Goal: Find specific page/section: Find specific page/section

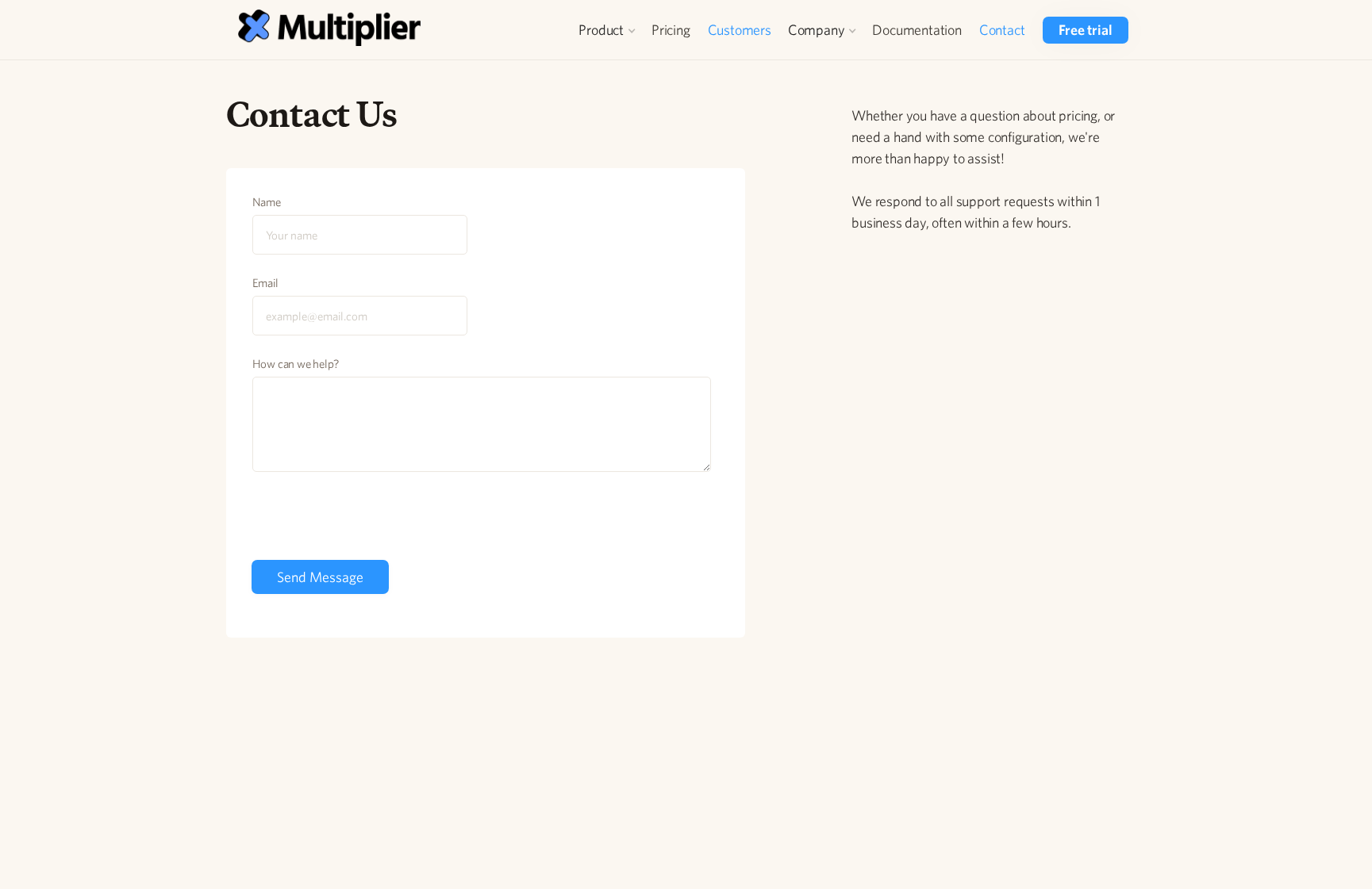
click at [738, 29] on link "Customers" at bounding box center [739, 30] width 81 height 27
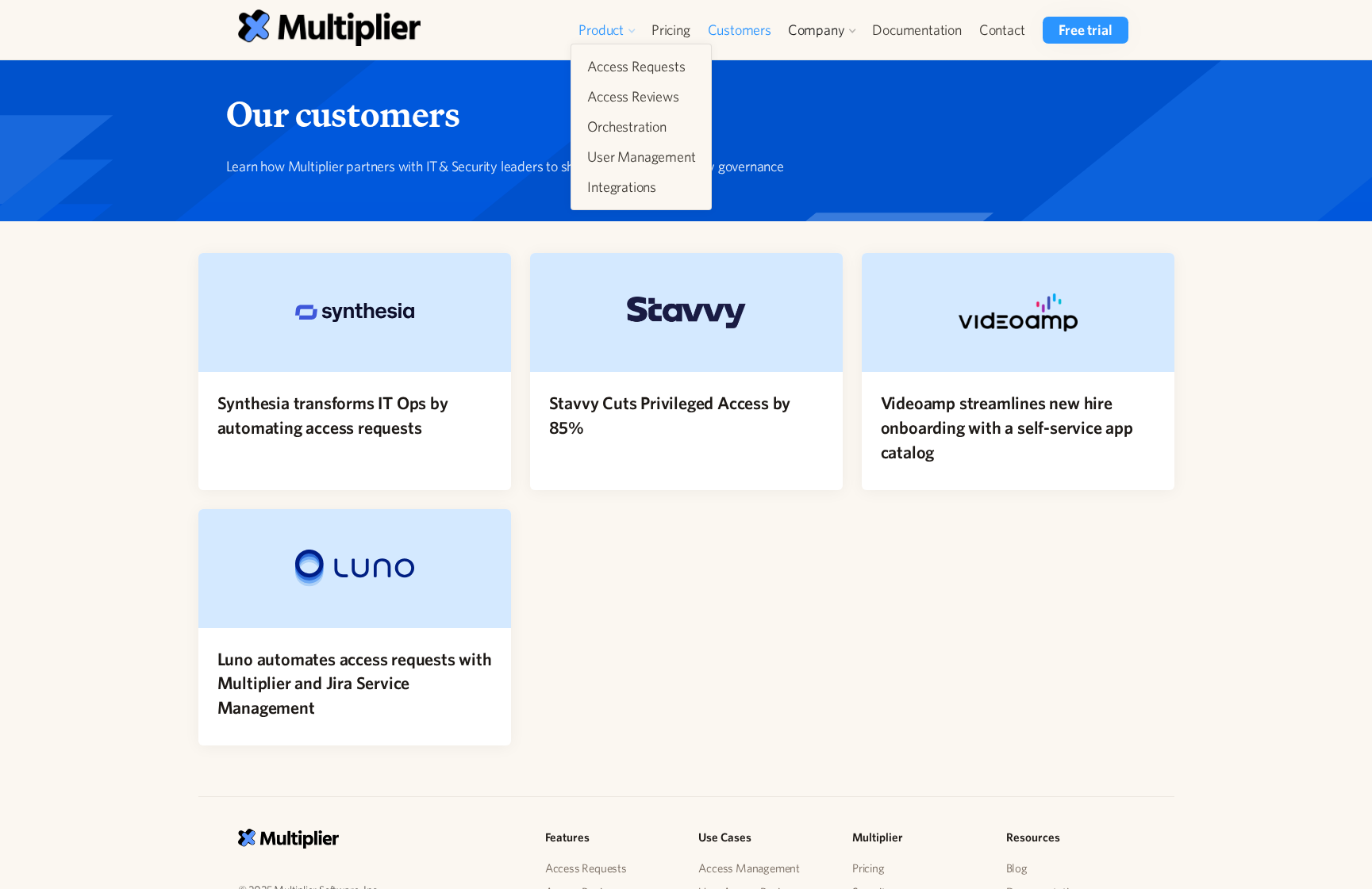
click at [628, 30] on div at bounding box center [632, 31] width 9 height 9
click at [638, 156] on link "User Management" at bounding box center [641, 157] width 120 height 28
